Goal: Obtain resource: Obtain resource

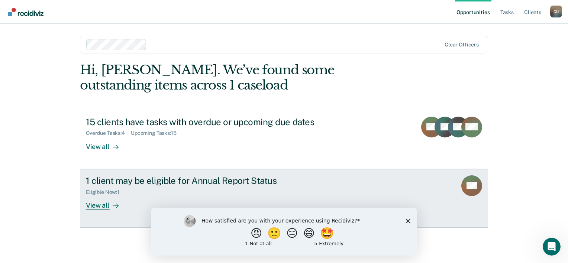
click at [98, 207] on div "View all" at bounding box center [107, 202] width 42 height 14
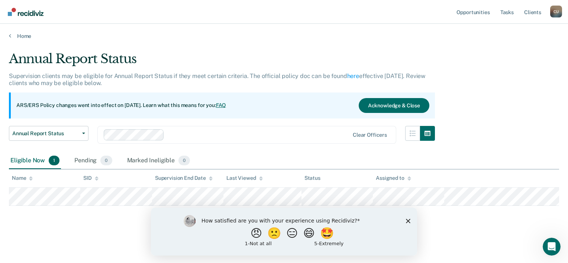
click at [407, 220] on polygon "Close survey" at bounding box center [408, 221] width 4 height 4
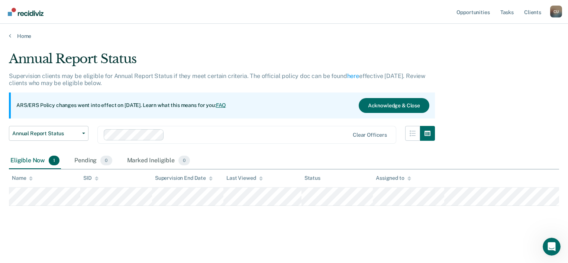
click at [392, 227] on div "Annual Report Status Supervision clients may be eligible for Annual Report Stat…" at bounding box center [284, 141] width 550 height 180
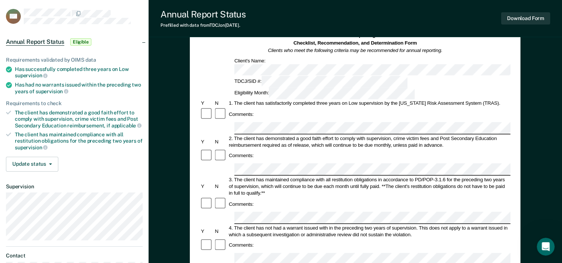
scroll to position [45, 0]
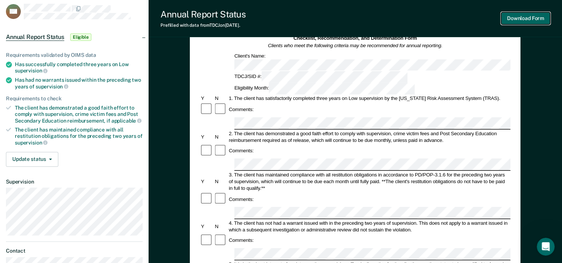
click at [521, 16] on button "Download Form" at bounding box center [525, 18] width 49 height 12
